Goal: Task Accomplishment & Management: Use online tool/utility

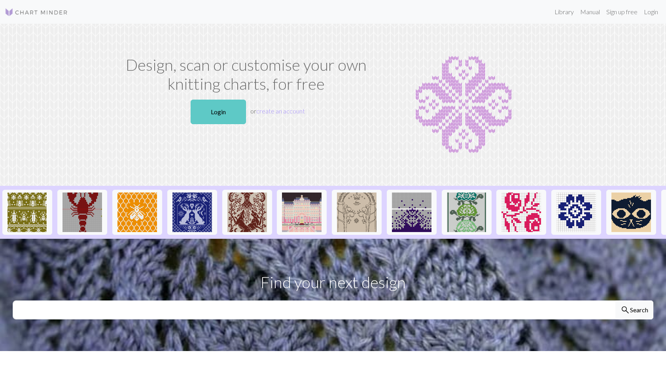
click at [225, 114] on link "Login" at bounding box center [218, 112] width 55 height 25
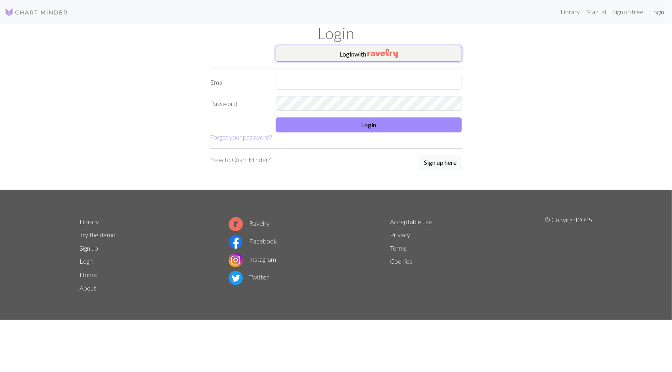
click at [372, 54] on img "button" at bounding box center [383, 53] width 30 height 9
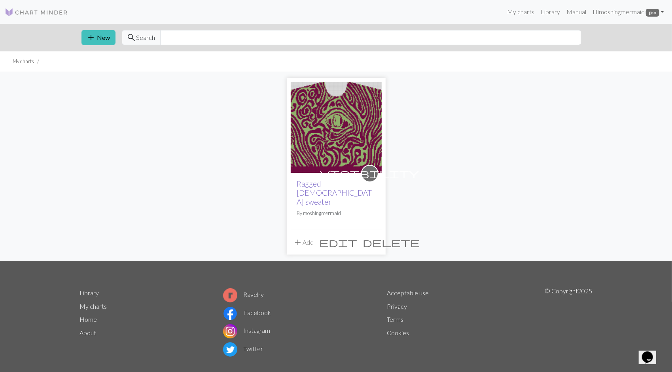
click at [324, 184] on link "Ragged [DEMOGRAPHIC_DATA] sweater" at bounding box center [334, 192] width 75 height 27
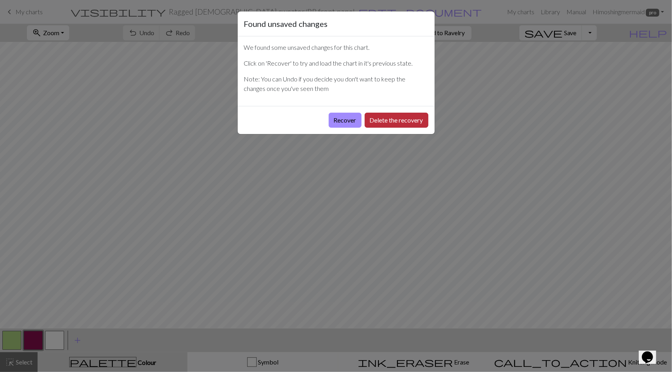
click at [381, 118] on button "Delete the recovery" at bounding box center [397, 120] width 64 height 15
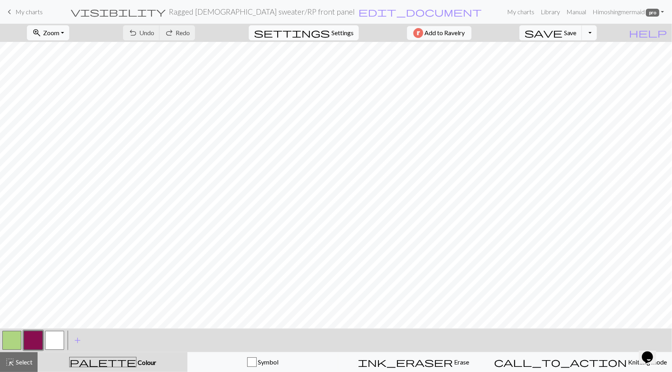
click at [333, 35] on span "Settings" at bounding box center [343, 32] width 22 height 9
select select "aran"
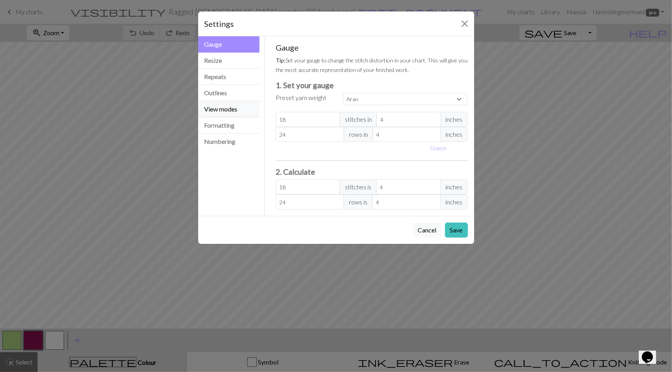
click at [223, 109] on button "View modes" at bounding box center [229, 109] width 62 height 16
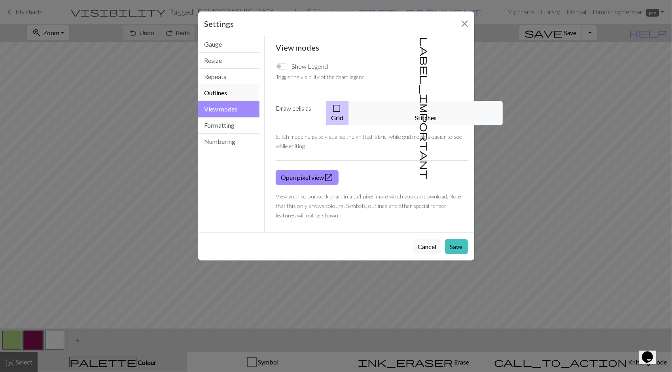
click at [212, 89] on button "Outlines" at bounding box center [229, 93] width 62 height 16
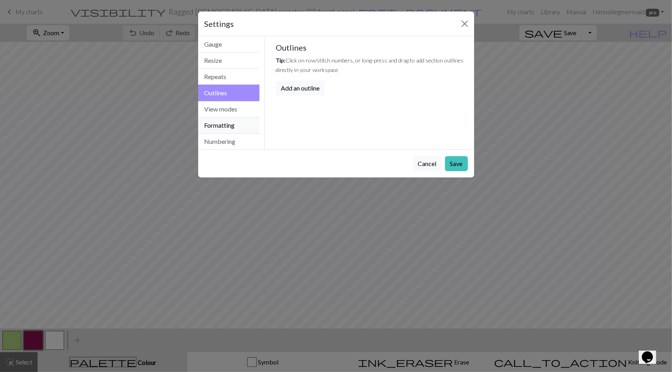
click at [226, 127] on button "Formatting" at bounding box center [229, 126] width 62 height 16
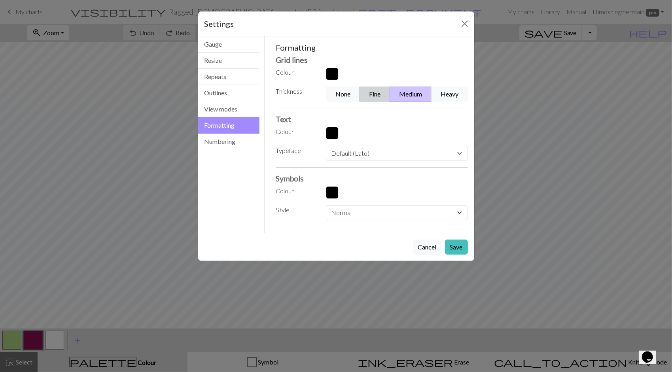
click at [372, 96] on button "Fine" at bounding box center [375, 94] width 30 height 15
click at [461, 244] on button "Save" at bounding box center [456, 247] width 23 height 15
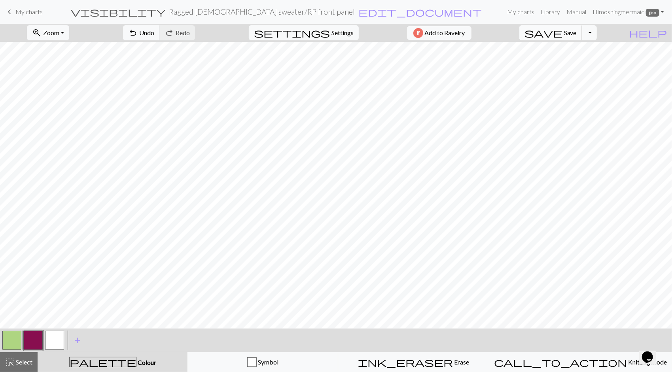
click at [577, 31] on span "Save" at bounding box center [570, 33] width 13 height 8
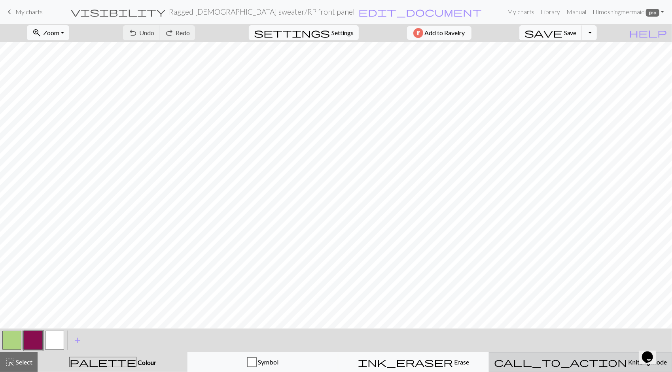
click at [574, 366] on span "call_to_action" at bounding box center [560, 362] width 133 height 11
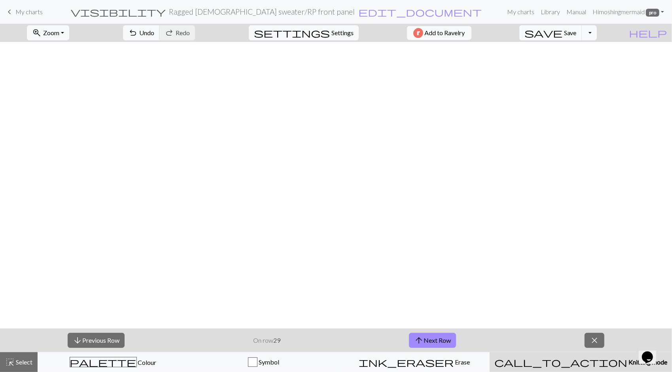
scroll to position [831, 0]
click at [437, 337] on button "arrow_upward Next Row" at bounding box center [432, 340] width 47 height 15
